Goal: Check status: Check status

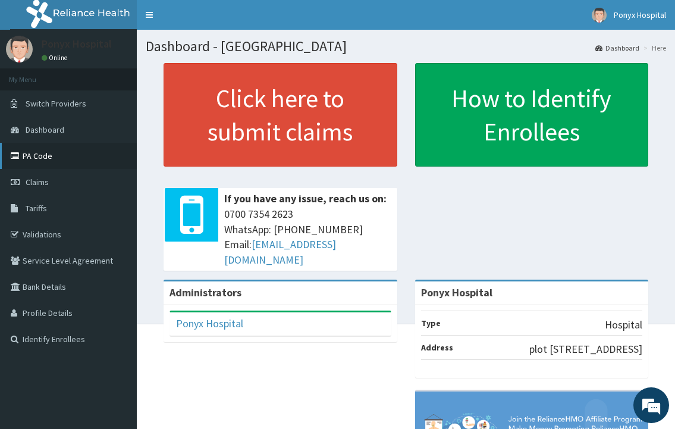
click at [46, 158] on link "PA Code" at bounding box center [68, 156] width 137 height 26
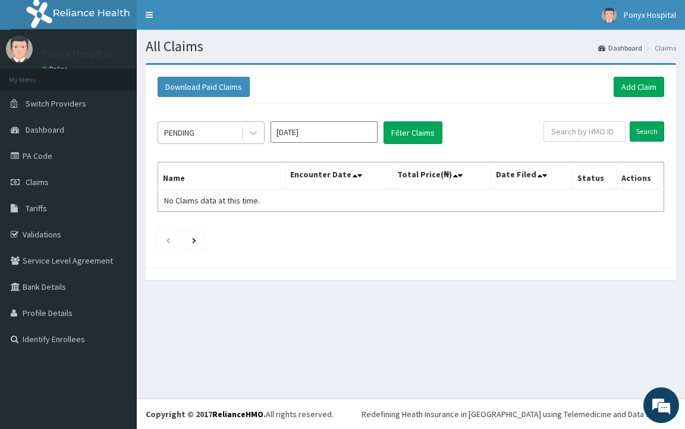
click at [209, 134] on div "PENDING" at bounding box center [199, 132] width 83 height 19
click at [416, 122] on button "Filter Claims" at bounding box center [412, 132] width 59 height 23
click at [395, 153] on div "PENDING [DATE] Filter Claims Search Name Encounter Date Total Price(₦) Date Fil…" at bounding box center [411, 182] width 518 height 158
click at [405, 131] on button "Filter Claims" at bounding box center [412, 132] width 59 height 23
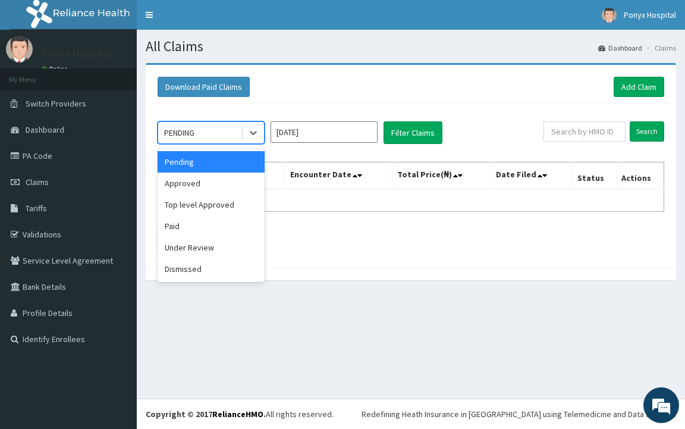
click at [193, 140] on div "PENDING" at bounding box center [199, 132] width 83 height 19
click at [192, 248] on div "Under Review" at bounding box center [211, 247] width 107 height 21
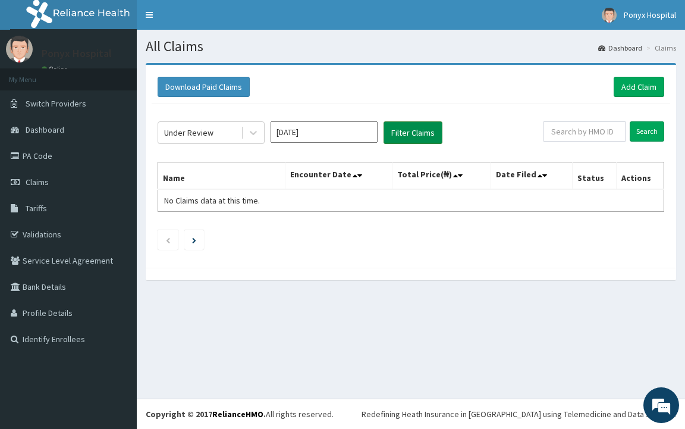
click at [411, 124] on button "Filter Claims" at bounding box center [412, 132] width 59 height 23
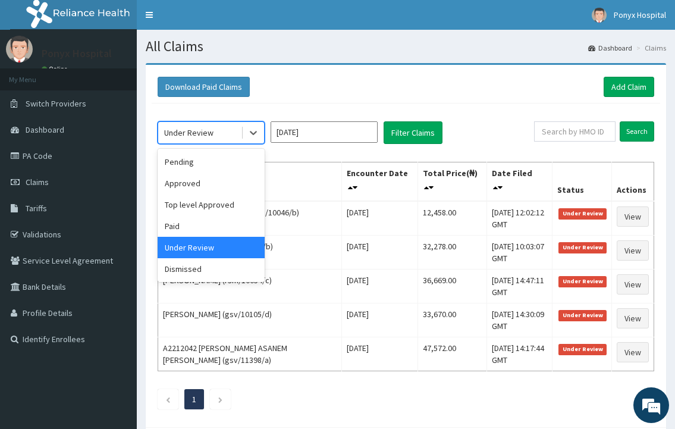
click at [203, 129] on div "Under Review" at bounding box center [188, 133] width 49 height 12
click at [190, 202] on div "Top level Approved" at bounding box center [211, 204] width 107 height 21
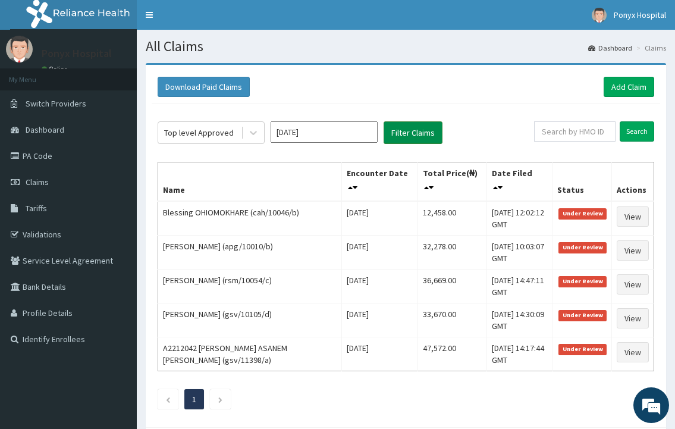
click at [419, 134] on button "Filter Claims" at bounding box center [412, 132] width 59 height 23
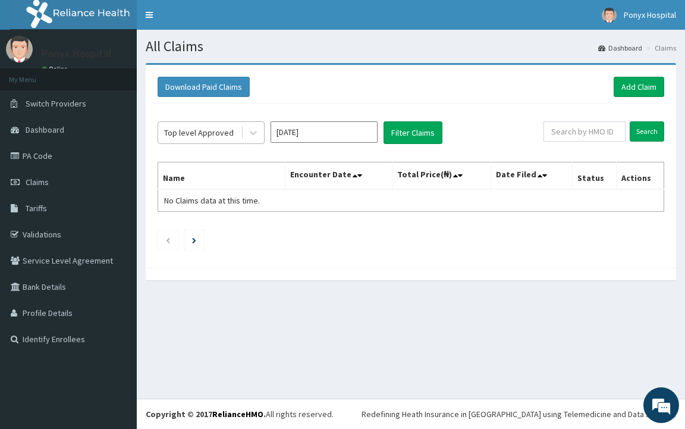
click at [196, 130] on div "Top level Approved" at bounding box center [199, 133] width 70 height 12
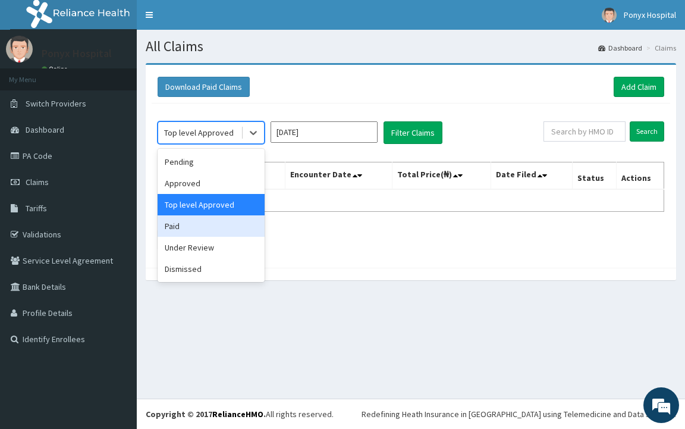
click at [201, 226] on div "Paid" at bounding box center [211, 225] width 107 height 21
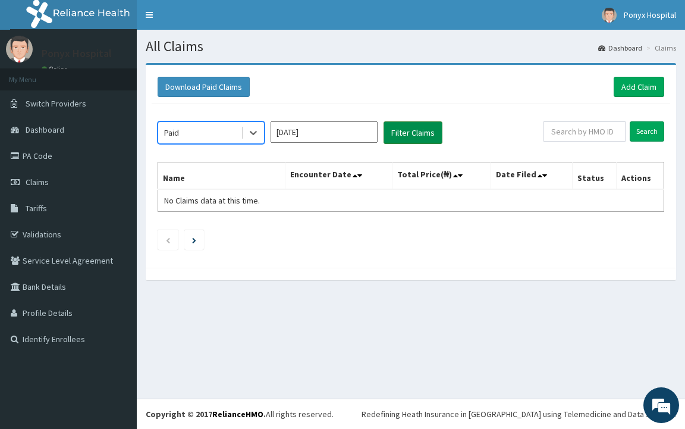
click at [404, 137] on button "Filter Claims" at bounding box center [412, 132] width 59 height 23
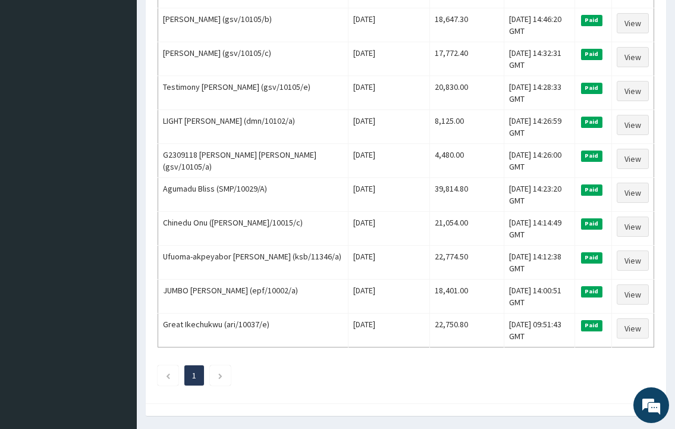
scroll to position [909, 0]
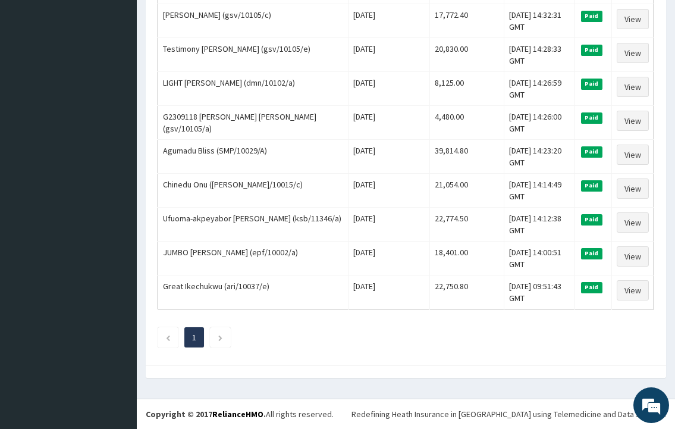
click at [185, 334] on li "1" at bounding box center [194, 337] width 20 height 20
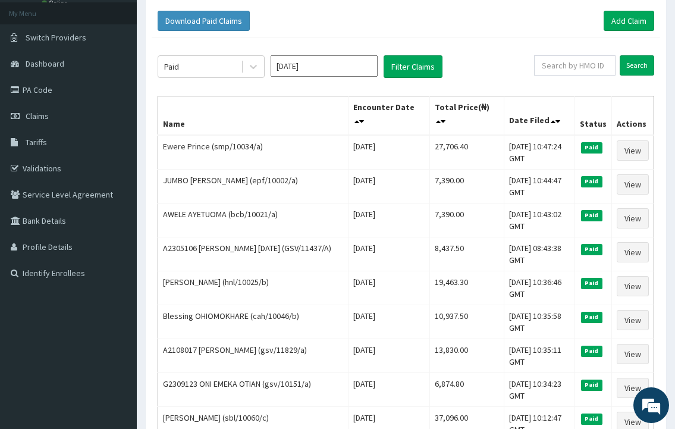
scroll to position [0, 0]
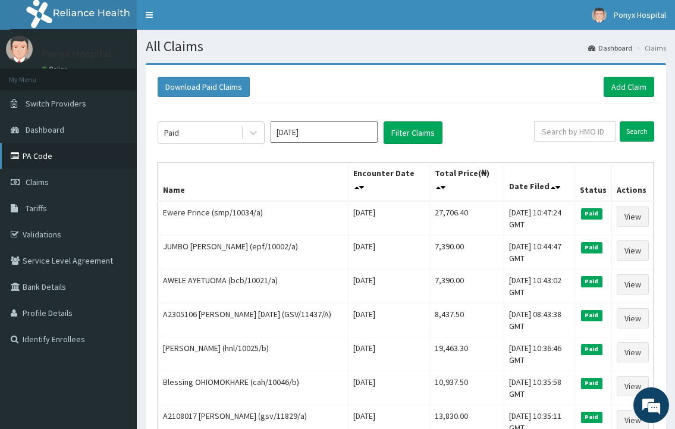
click at [37, 155] on link "PA Code" at bounding box center [68, 156] width 137 height 26
